Goal: Transaction & Acquisition: Purchase product/service

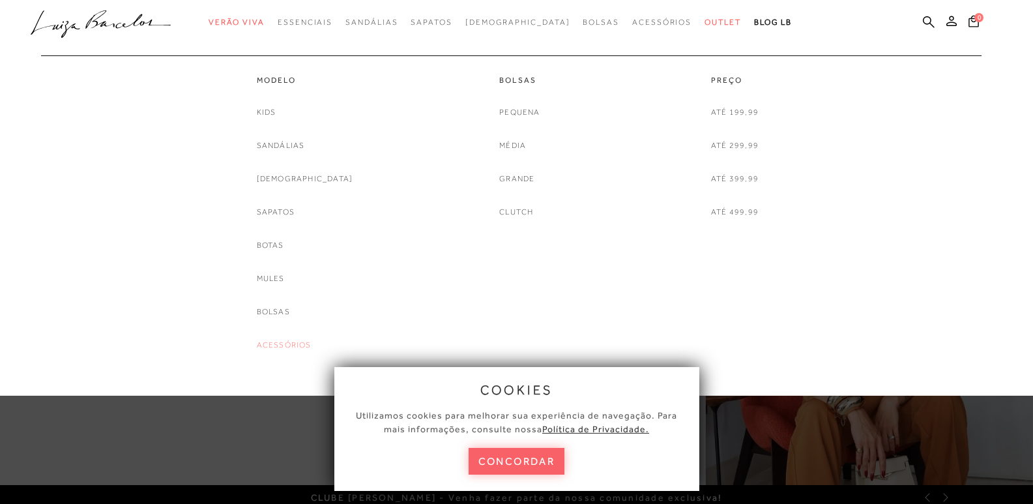
click at [308, 343] on link "Acessórios" at bounding box center [284, 345] width 55 height 14
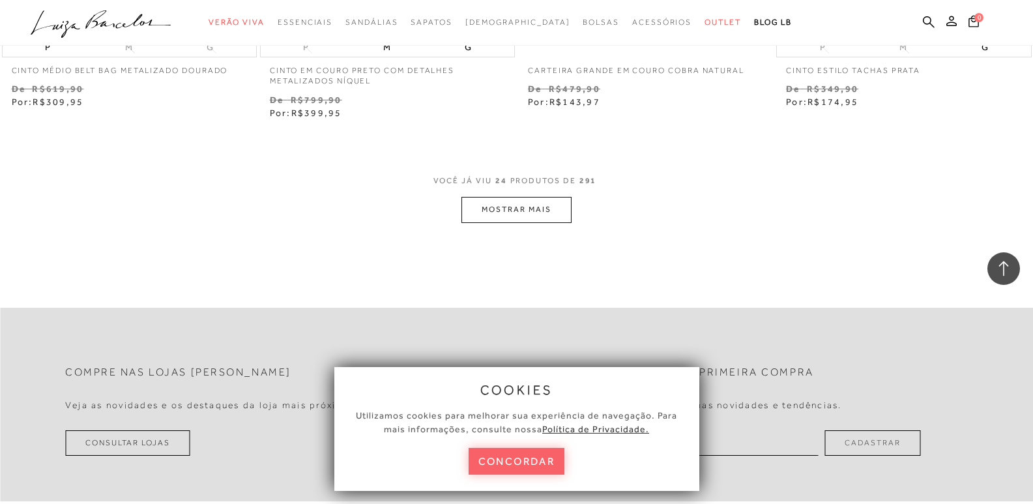
scroll to position [2869, 0]
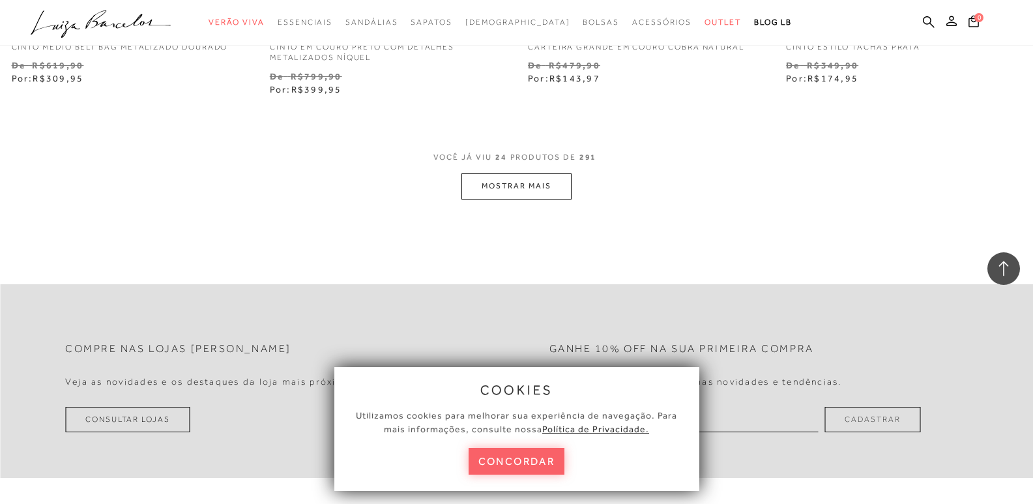
click at [506, 187] on button "MOSTRAR MAIS" at bounding box center [517, 185] width 110 height 25
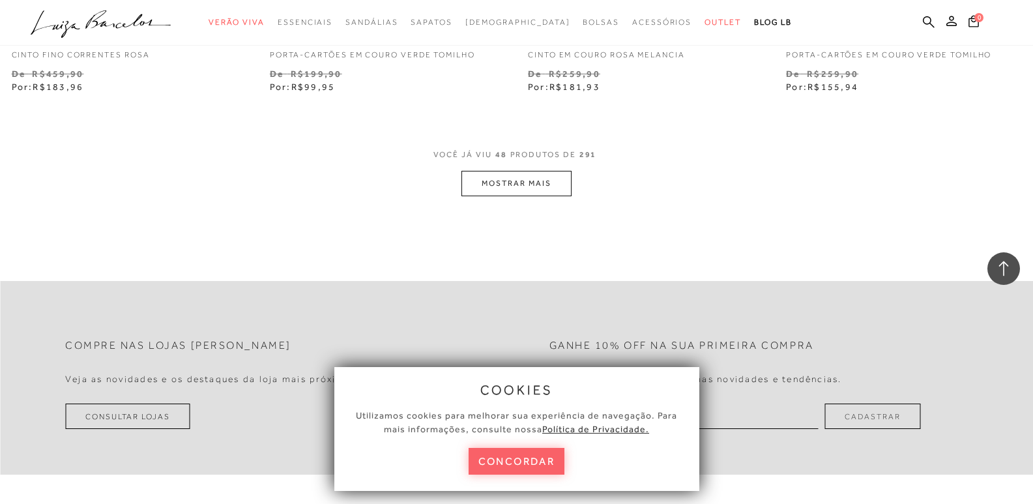
scroll to position [5737, 0]
click at [522, 180] on button "MOSTRAR MAIS" at bounding box center [517, 182] width 110 height 25
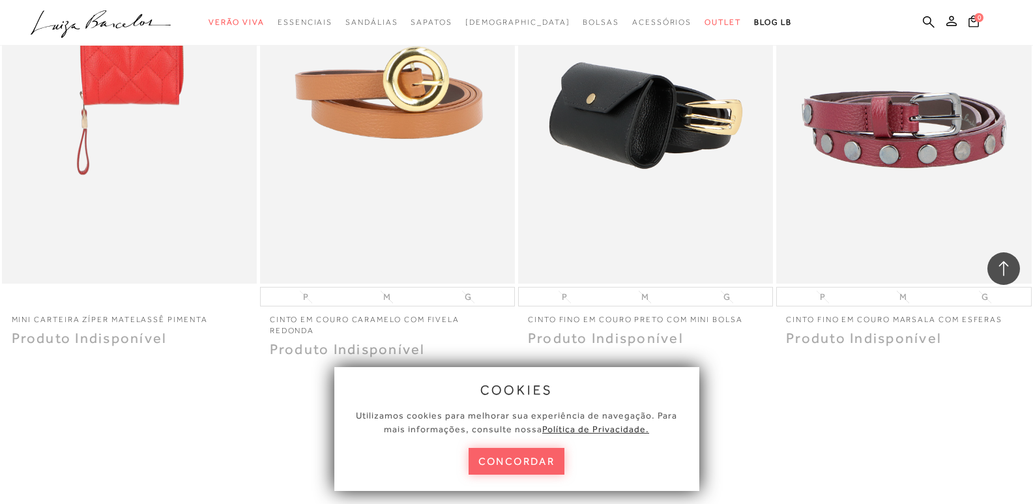
scroll to position [8215, 0]
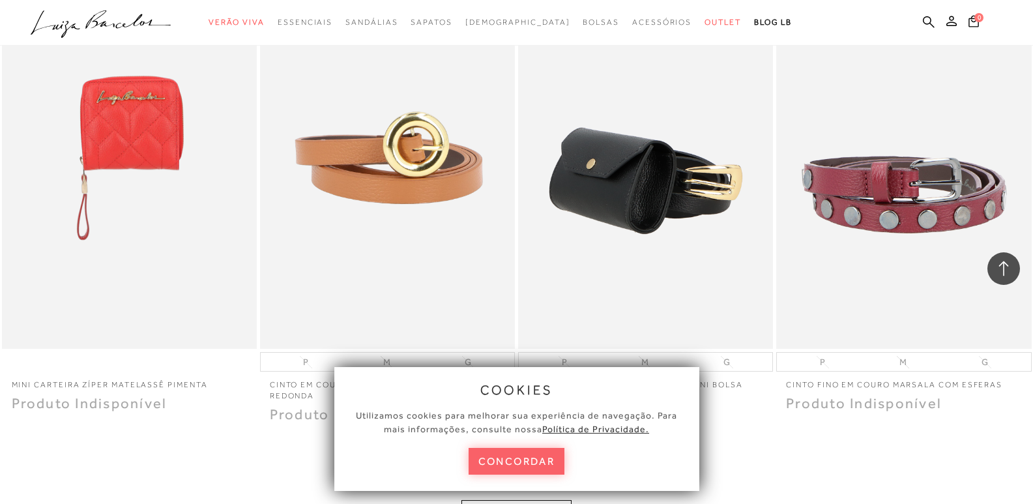
click at [1006, 269] on icon at bounding box center [1004, 268] width 17 height 17
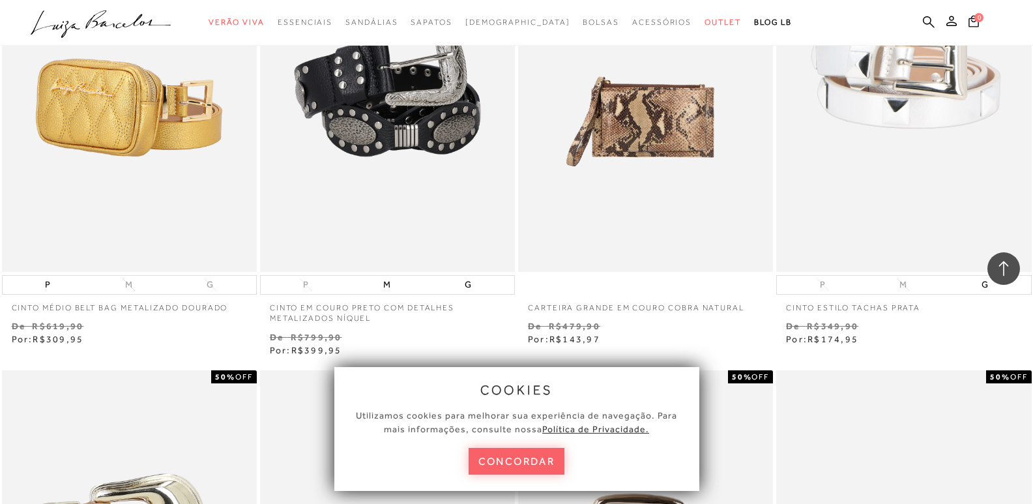
scroll to position [2152, 0]
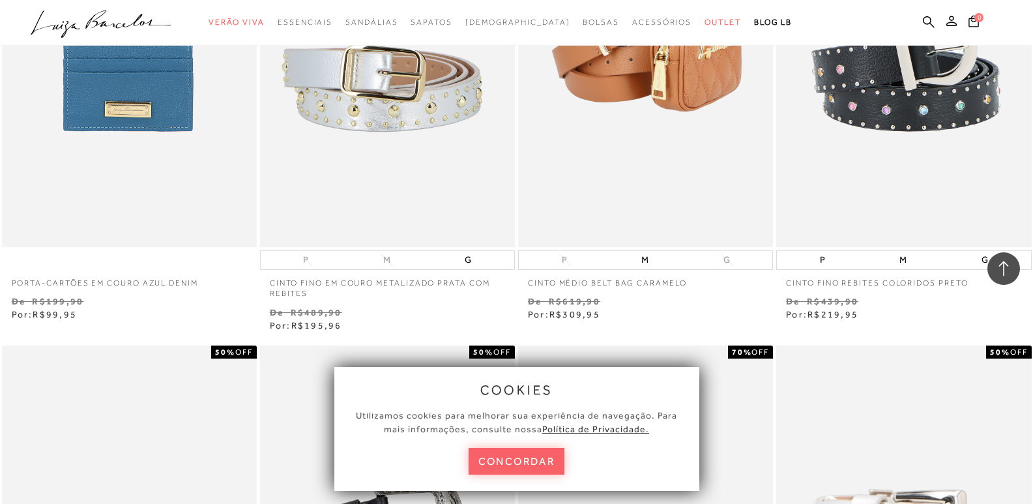
click at [1009, 274] on icon at bounding box center [1004, 268] width 17 height 17
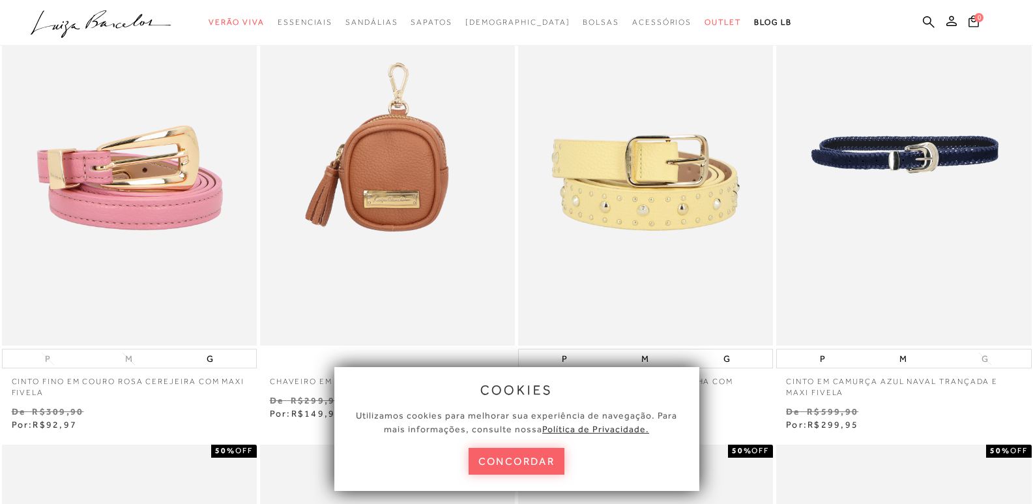
scroll to position [130, 0]
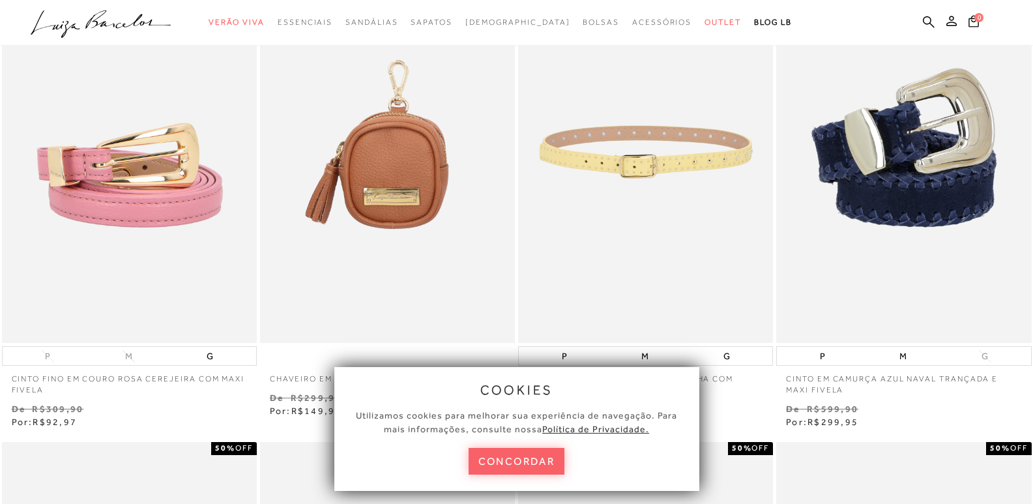
click at [627, 168] on img at bounding box center [647, 152] width 254 height 383
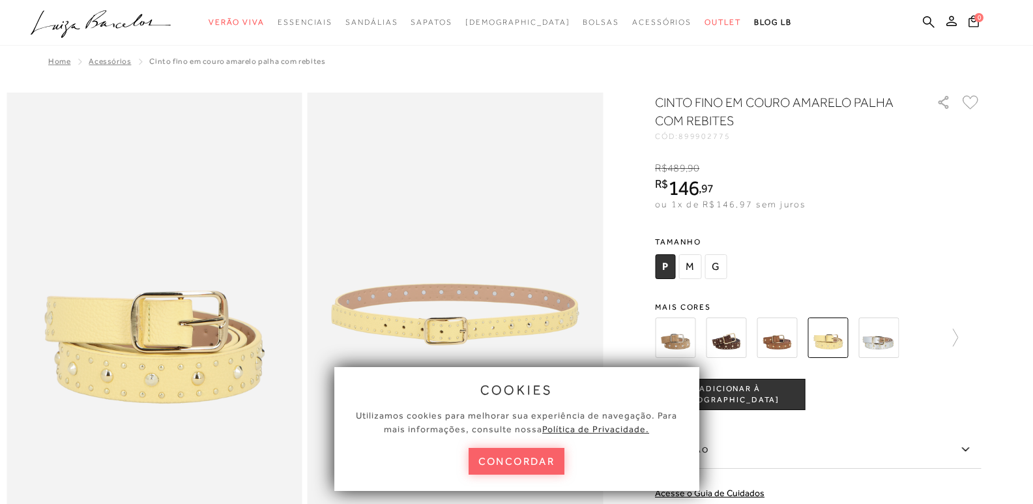
click at [732, 341] on img at bounding box center [726, 338] width 40 height 40
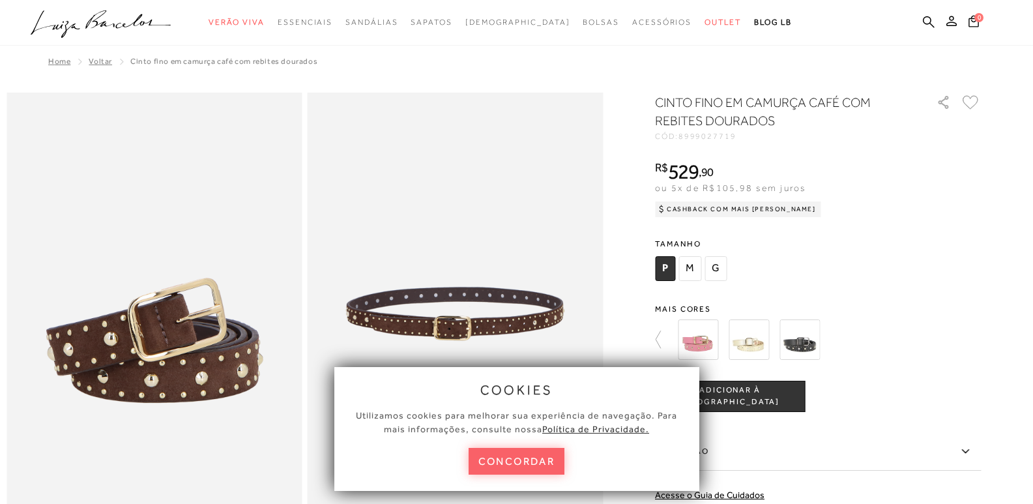
click at [748, 342] on img at bounding box center [749, 339] width 40 height 40
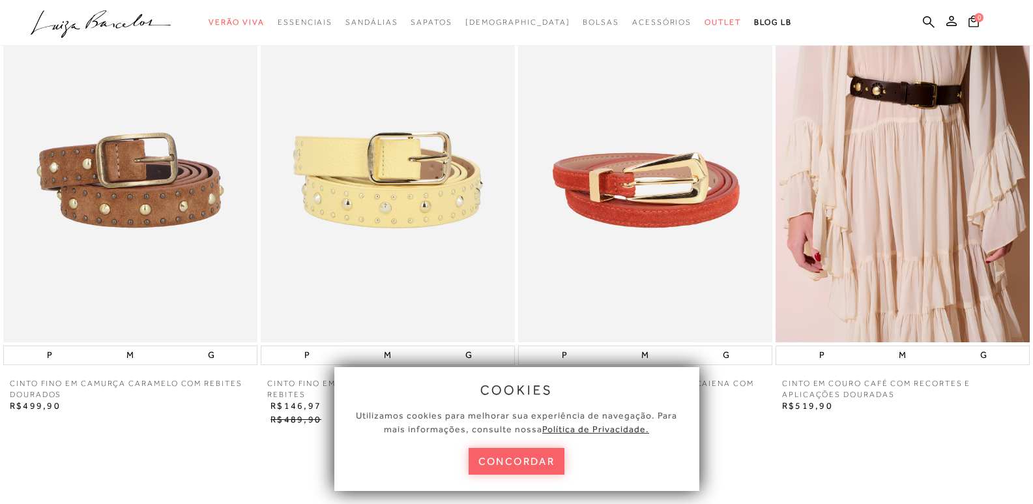
scroll to position [1760, 0]
